Goal: Task Accomplishment & Management: Use online tool/utility

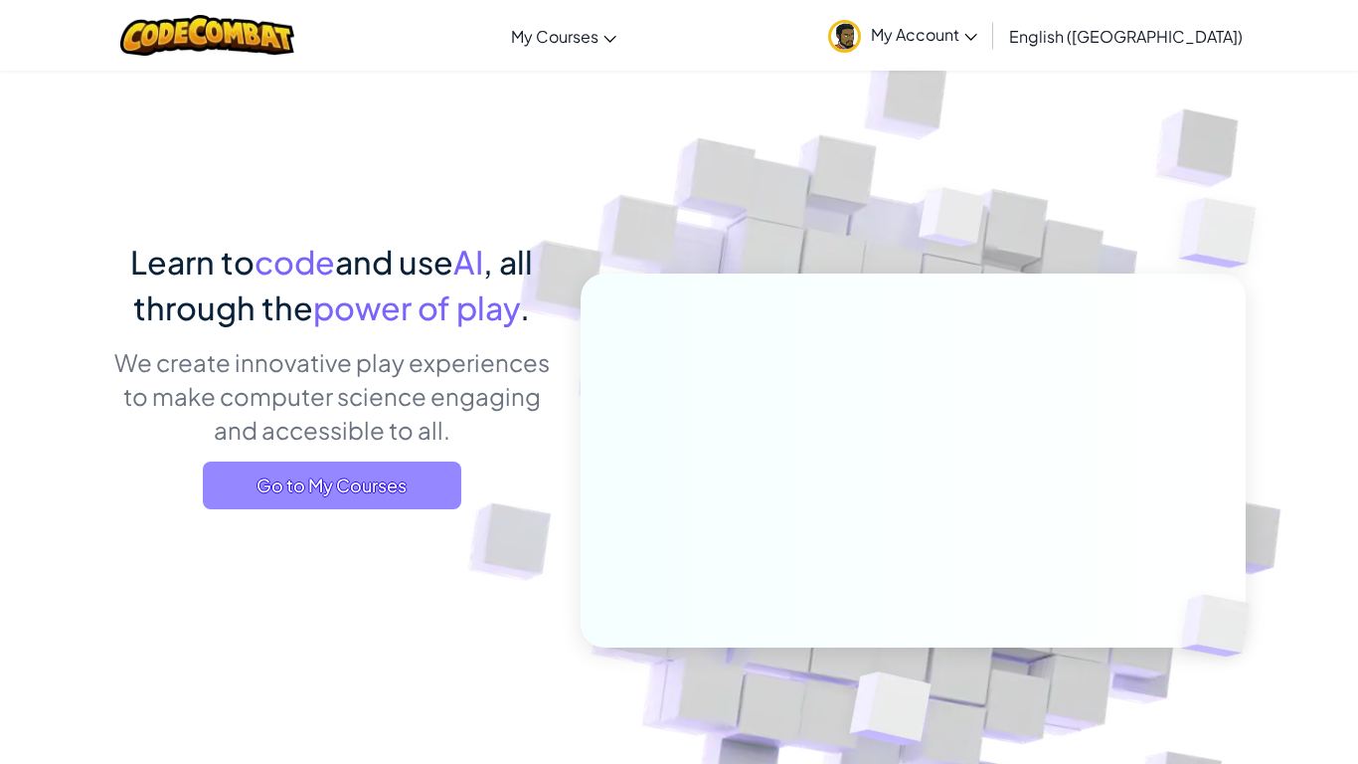
click at [436, 464] on span "Go to My Courses" at bounding box center [332, 485] width 258 height 48
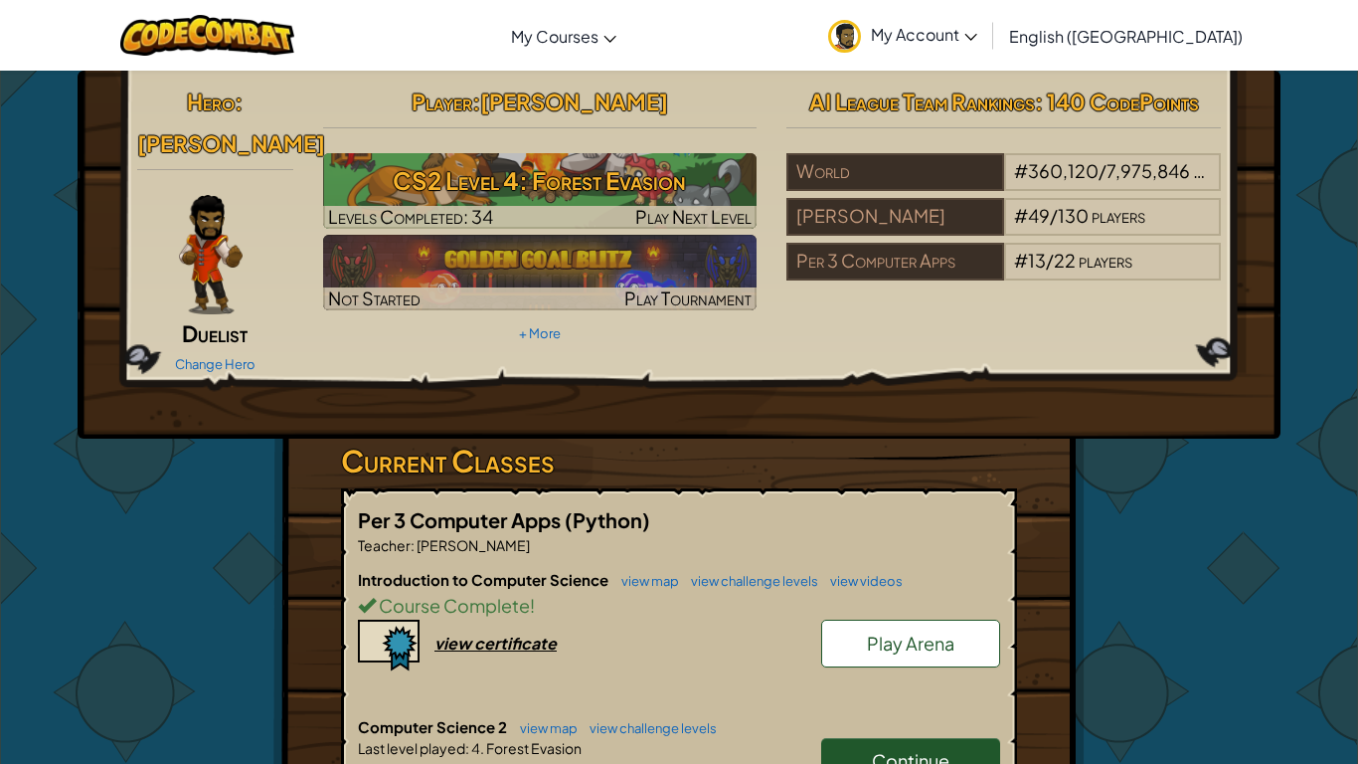
click at [939, 749] on span "Continue" at bounding box center [911, 760] width 78 height 23
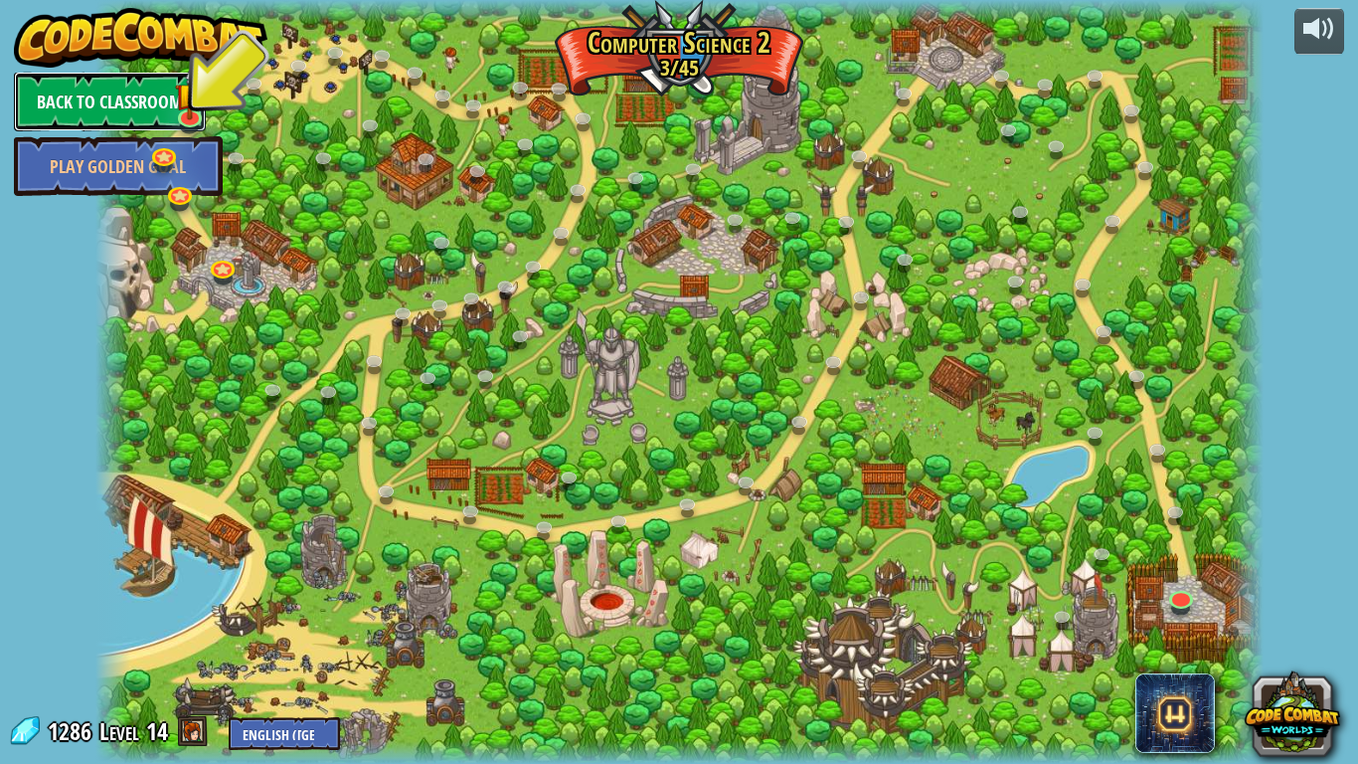
click at [159, 95] on link "Back to Classroom" at bounding box center [110, 102] width 192 height 60
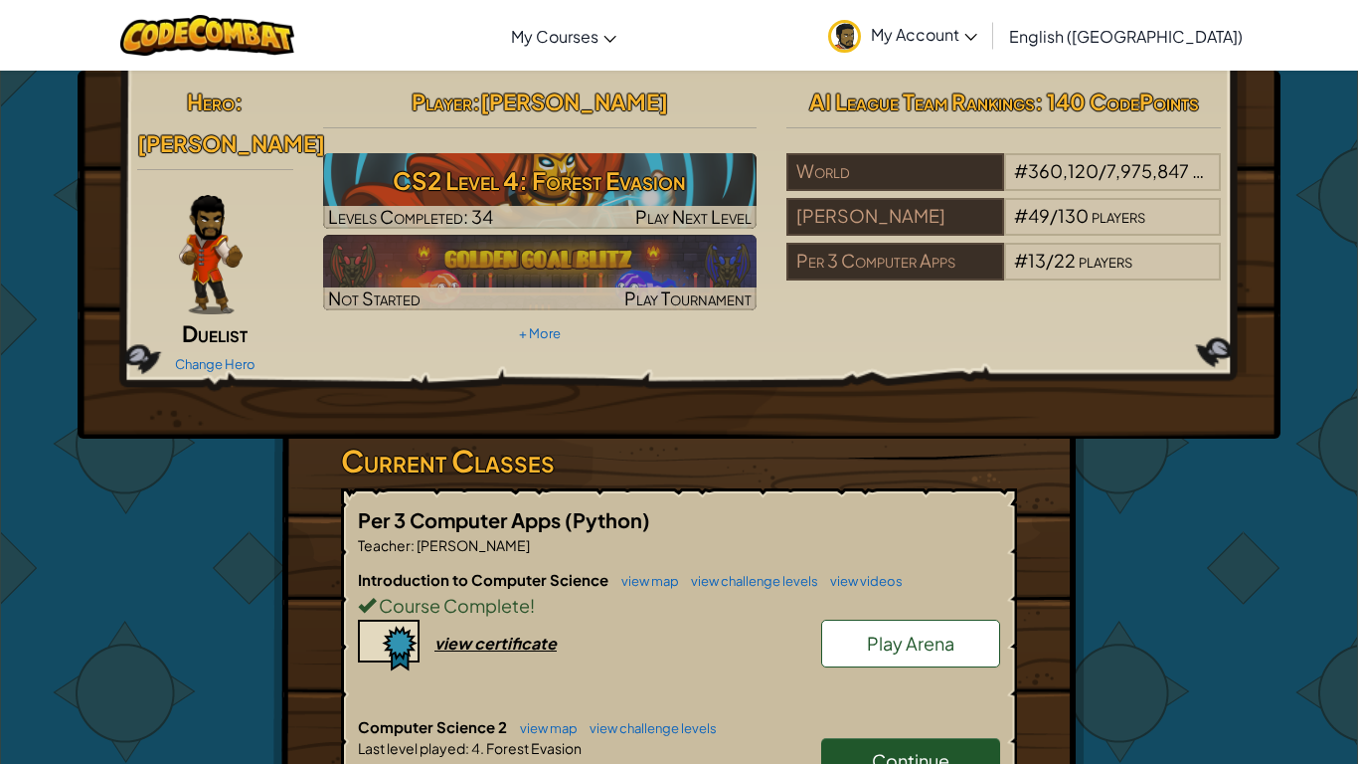
click at [737, 591] on div "Course Complete !" at bounding box center [679, 605] width 642 height 29
click at [980, 738] on link "Continue" at bounding box center [910, 761] width 179 height 46
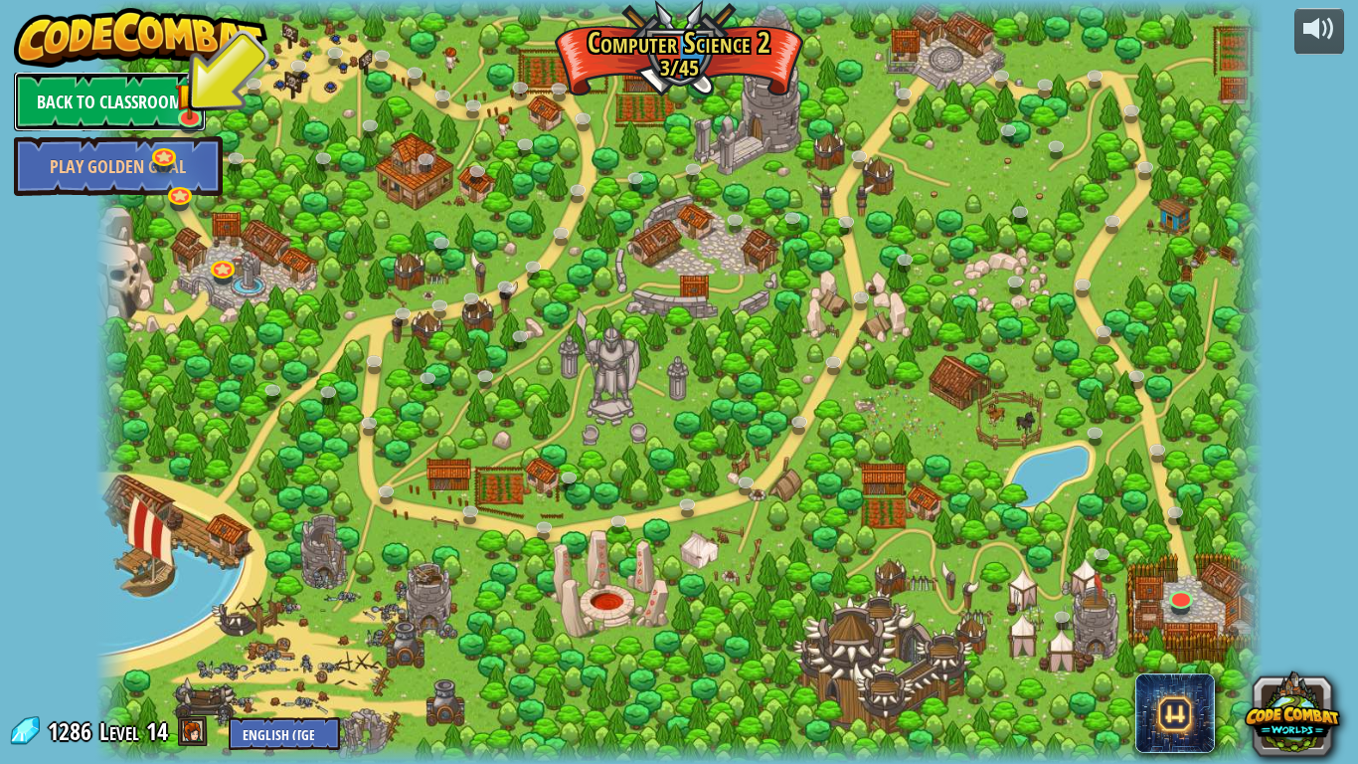
click at [152, 88] on link "Back to Classroom" at bounding box center [110, 102] width 192 height 60
